Goal: Use online tool/utility: Utilize a website feature to perform a specific function

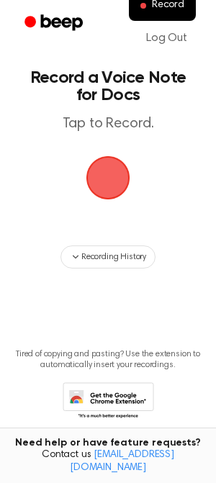
click at [105, 182] on span "button" at bounding box center [108, 178] width 44 height 44
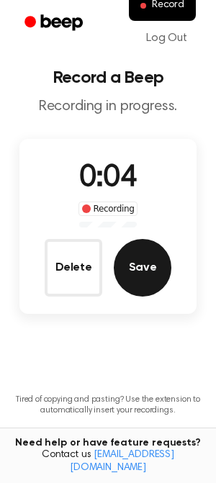
click at [145, 275] on button "Save" at bounding box center [143, 268] width 58 height 58
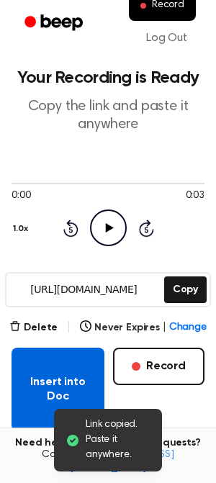
click at [76, 379] on button "Insert into Doc" at bounding box center [58, 390] width 93 height 84
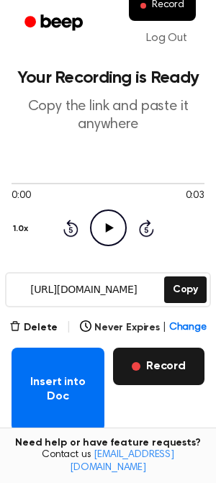
click at [178, 369] on button "Record" at bounding box center [159, 366] width 92 height 37
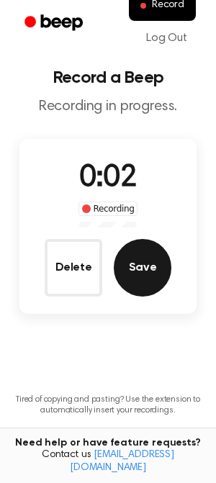
click at [138, 275] on button "Save" at bounding box center [143, 268] width 58 height 58
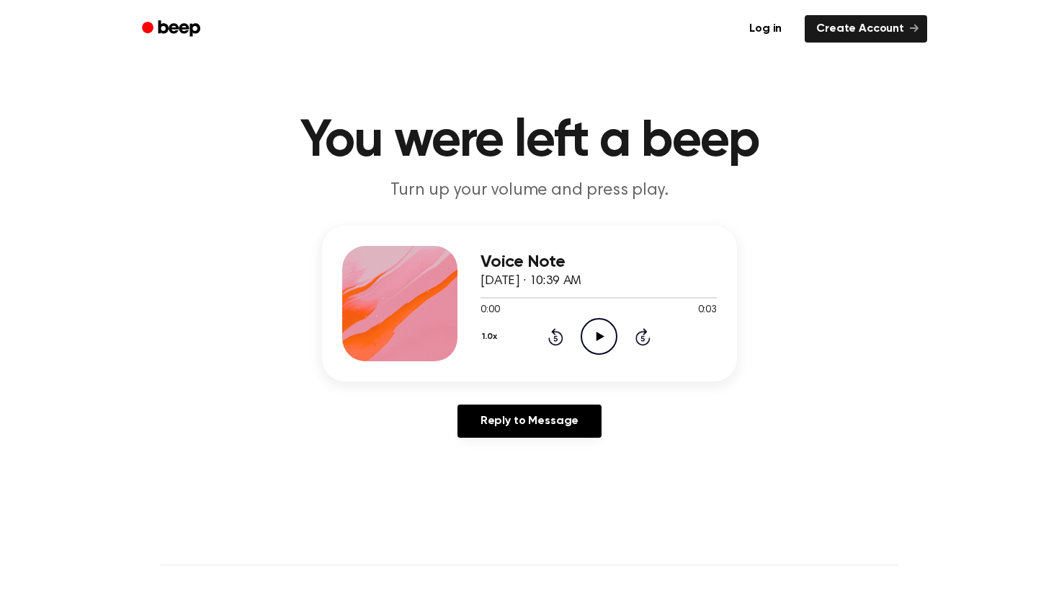
click at [590, 335] on icon "Play Audio" at bounding box center [599, 336] width 37 height 37
click at [602, 337] on icon "Pause Audio" at bounding box center [599, 336] width 37 height 37
click at [600, 334] on icon at bounding box center [600, 335] width 8 height 9
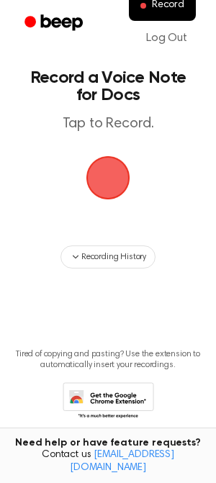
click at [109, 182] on span "button" at bounding box center [107, 177] width 55 height 55
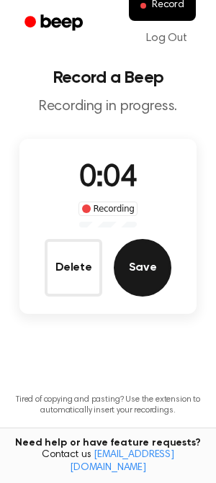
click at [157, 266] on button "Save" at bounding box center [143, 268] width 58 height 58
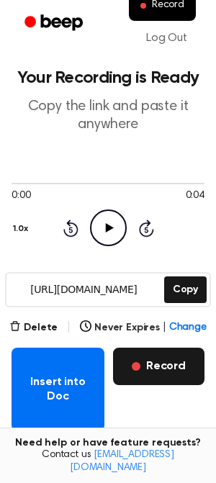
click at [159, 368] on button "Record" at bounding box center [159, 366] width 92 height 37
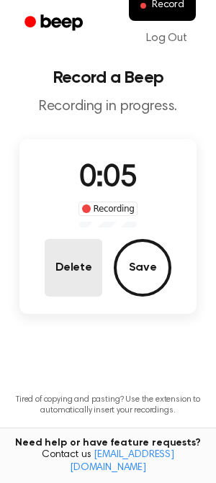
click at [94, 258] on button "Delete" at bounding box center [74, 268] width 58 height 58
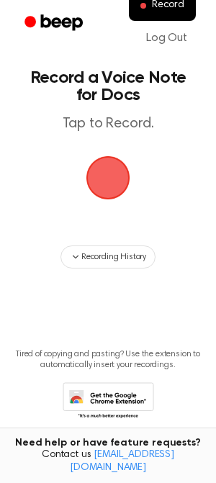
click at [119, 187] on span "button" at bounding box center [107, 177] width 63 height 63
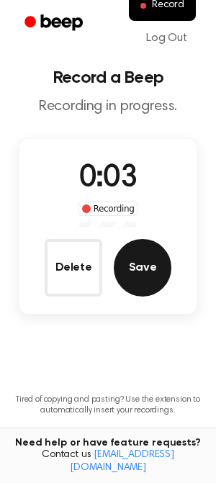
click at [151, 260] on button "Save" at bounding box center [143, 268] width 58 height 58
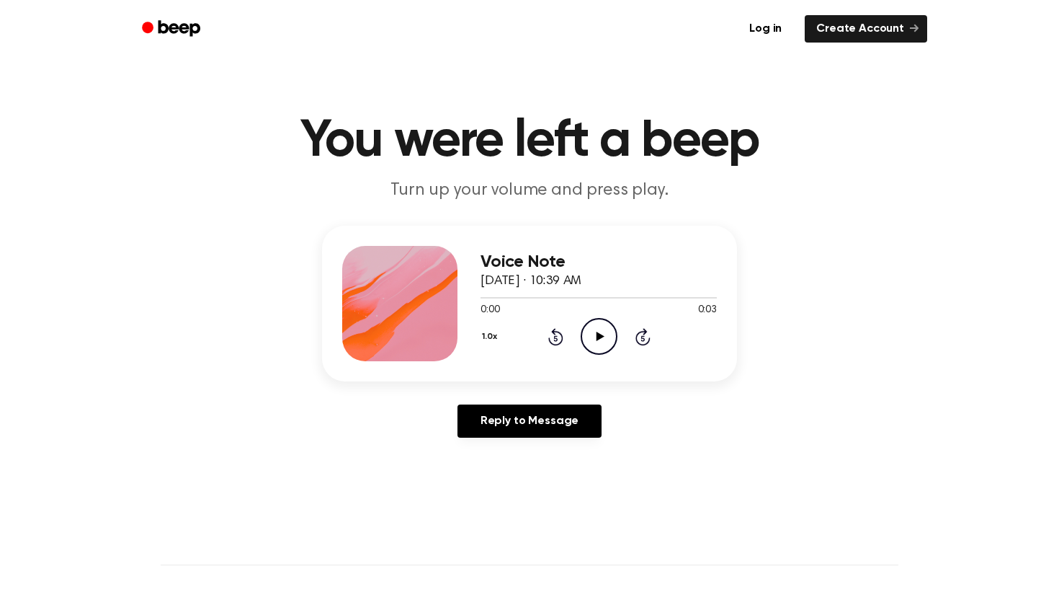
click at [595, 329] on icon "Play Audio" at bounding box center [599, 336] width 37 height 37
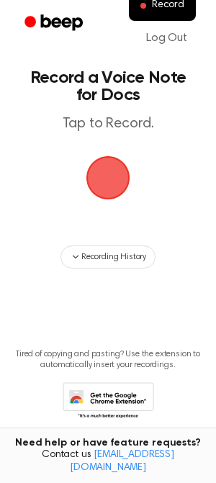
click at [108, 169] on span "button" at bounding box center [108, 178] width 40 height 40
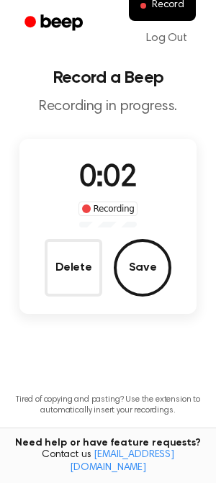
click at [138, 254] on button "Save" at bounding box center [143, 268] width 58 height 58
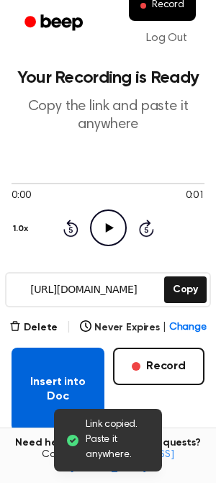
click at [76, 396] on button "Insert into Doc" at bounding box center [58, 390] width 93 height 84
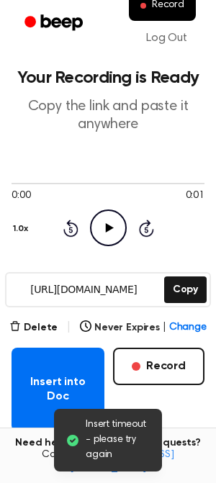
click at [111, 223] on icon "Play Audio" at bounding box center [108, 228] width 37 height 37
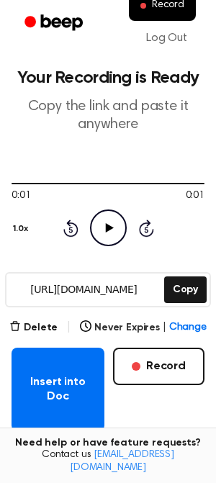
click at [109, 221] on icon "Play Audio" at bounding box center [108, 228] width 37 height 37
click at [126, 326] on button "Never Expires | Change" at bounding box center [143, 328] width 127 height 15
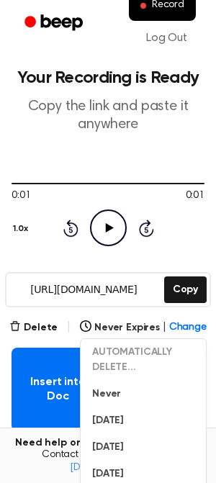
click at [165, 241] on div "0:01 0:01 1.0x Rewind 5 seconds Play Audio Skip 5 seconds" at bounding box center [108, 211] width 193 height 69
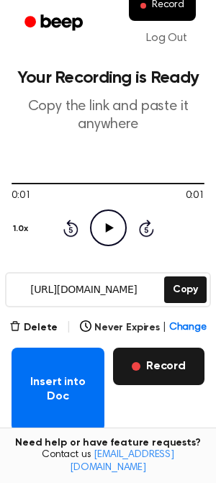
click at [166, 375] on button "Record" at bounding box center [159, 366] width 92 height 37
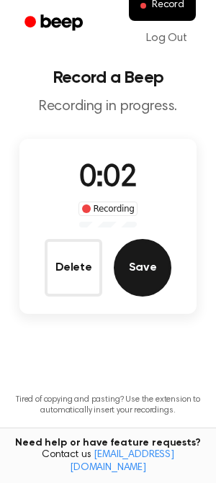
click at [156, 273] on button "Save" at bounding box center [143, 268] width 58 height 58
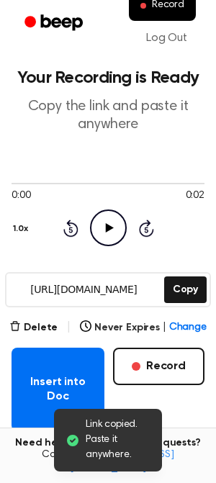
click at [96, 206] on div "0:00 0:02 1.0x Rewind 5 seconds Play Audio Skip 5 seconds" at bounding box center [108, 211] width 193 height 69
click at [118, 234] on icon "Play Audio" at bounding box center [108, 228] width 37 height 37
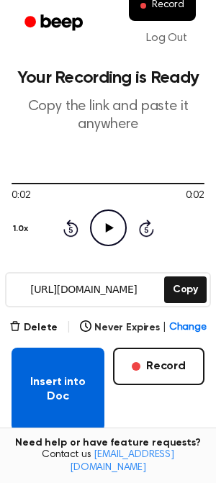
click at [36, 391] on button "Insert into Doc" at bounding box center [58, 390] width 93 height 84
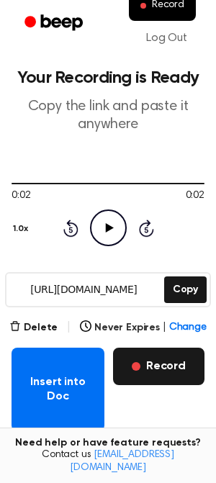
click at [179, 360] on button "Record" at bounding box center [159, 366] width 92 height 37
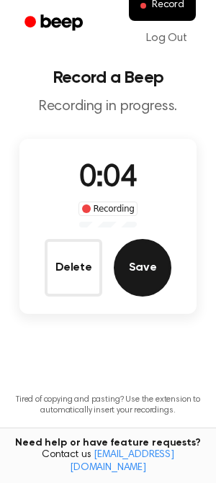
click at [159, 269] on button "Save" at bounding box center [143, 268] width 58 height 58
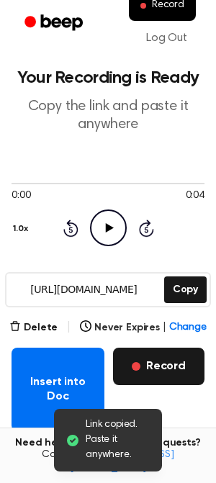
click at [157, 370] on button "Record" at bounding box center [159, 366] width 92 height 37
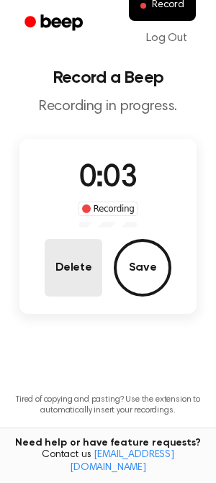
click at [84, 263] on button "Delete" at bounding box center [74, 268] width 58 height 58
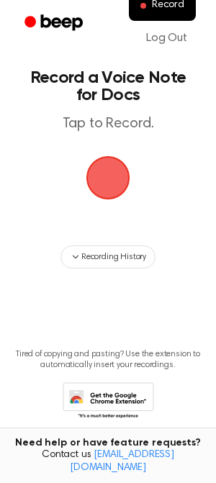
click at [99, 179] on span "button" at bounding box center [108, 178] width 44 height 44
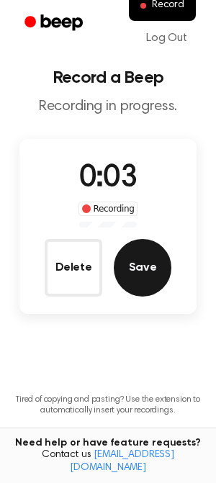
click at [151, 262] on button "Save" at bounding box center [143, 268] width 58 height 58
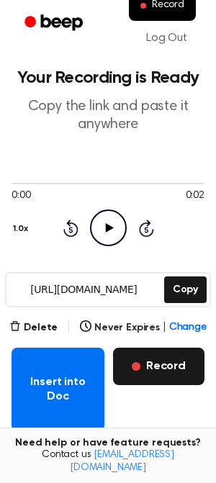
click at [178, 374] on button "Record" at bounding box center [159, 366] width 92 height 37
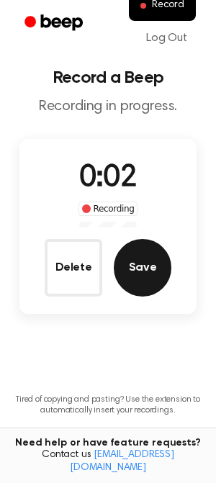
click at [143, 276] on button "Save" at bounding box center [143, 268] width 58 height 58
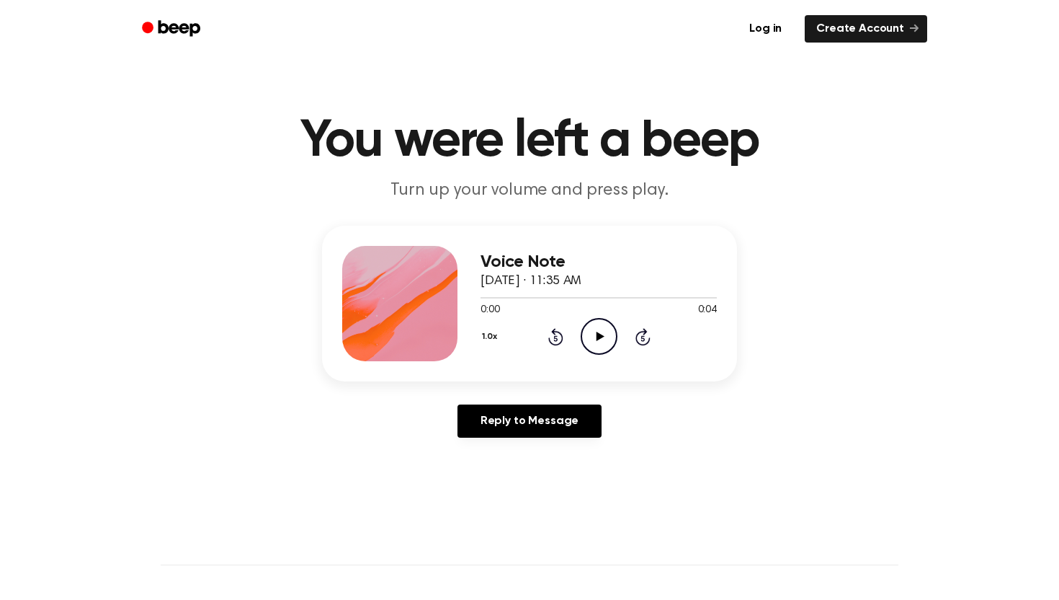
click at [613, 334] on icon "Play Audio" at bounding box center [599, 336] width 37 height 37
click at [608, 334] on icon "Pause Audio" at bounding box center [599, 336] width 37 height 37
click at [597, 313] on div "0:00 0:04" at bounding box center [599, 310] width 236 height 15
click at [597, 338] on icon at bounding box center [600, 335] width 8 height 9
click at [599, 326] on icon "Play Audio" at bounding box center [599, 336] width 37 height 37
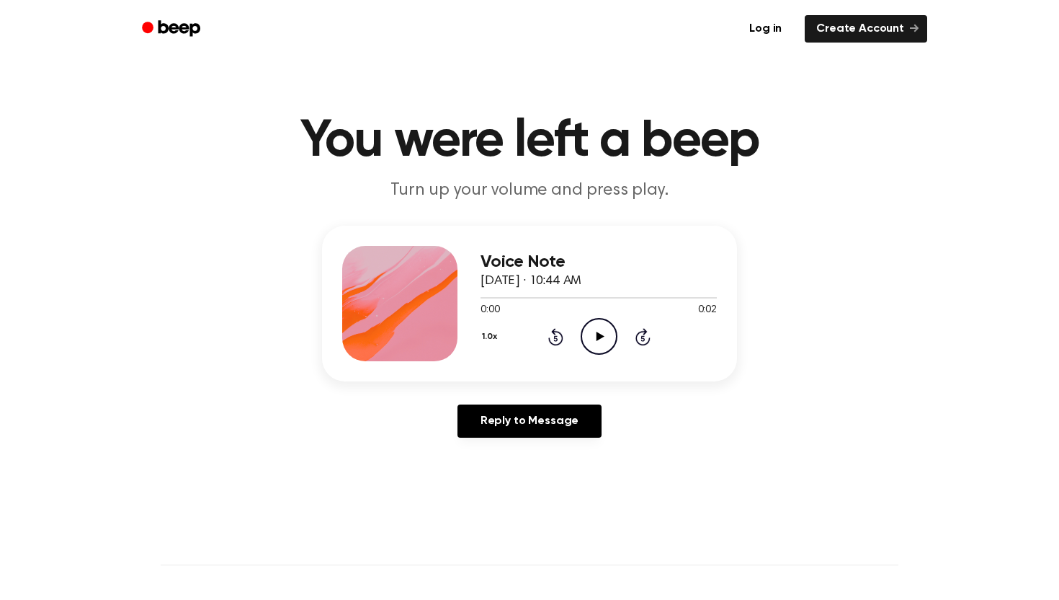
click at [594, 340] on icon "Play Audio" at bounding box center [599, 336] width 37 height 37
click at [525, 241] on div "Voice Note [DATE] · 10:47 AM 0:00 0:02 Your browser does not support the [objec…" at bounding box center [529, 304] width 415 height 156
click at [612, 352] on icon "Play Audio" at bounding box center [599, 336] width 37 height 37
click at [589, 331] on icon "Play Audio" at bounding box center [599, 336] width 37 height 37
